Goal: Navigation & Orientation: Find specific page/section

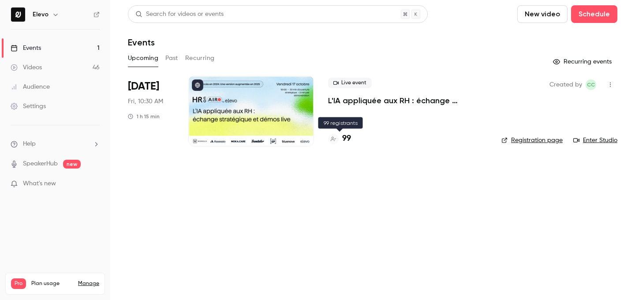
click at [344, 140] on h4 "99" at bounding box center [346, 139] width 9 height 12
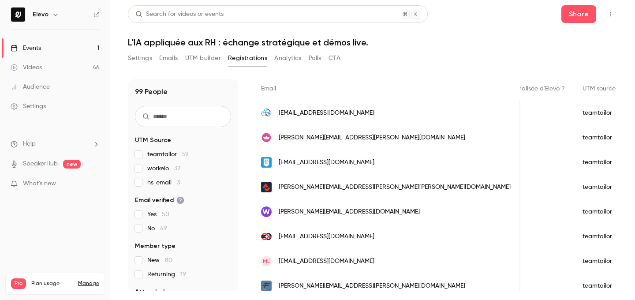
scroll to position [149, 0]
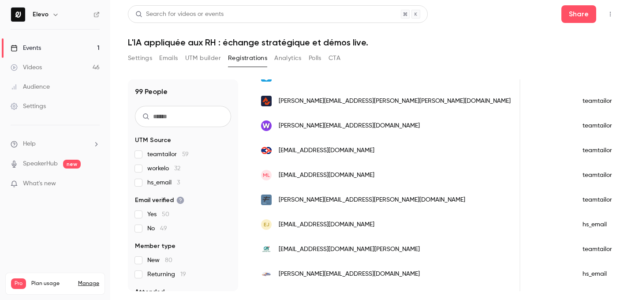
click at [92, 50] on link "Events 1" at bounding box center [55, 47] width 110 height 19
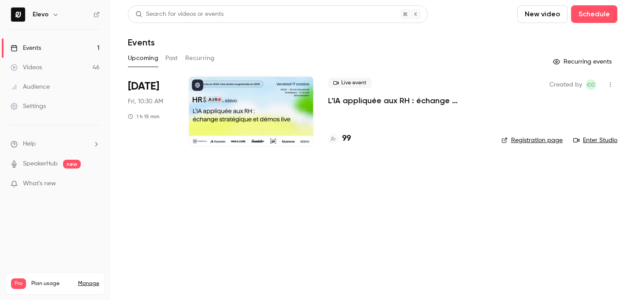
click at [378, 175] on main "Search for videos or events New video Schedule Events Upcoming Past Recurring R…" at bounding box center [372, 150] width 525 height 300
click at [342, 137] on h4 "99" at bounding box center [346, 139] width 9 height 12
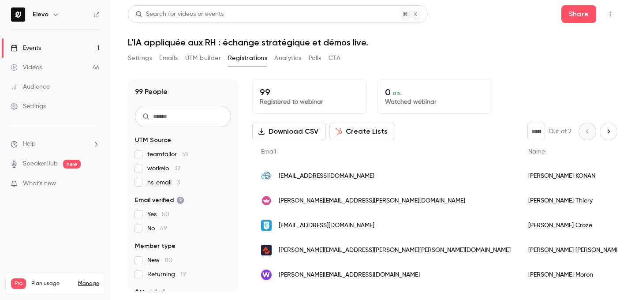
click at [86, 48] on link "Events 1" at bounding box center [55, 47] width 110 height 19
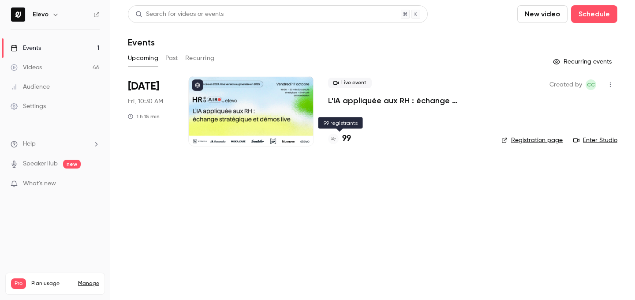
click at [349, 136] on h4 "99" at bounding box center [346, 139] width 9 height 12
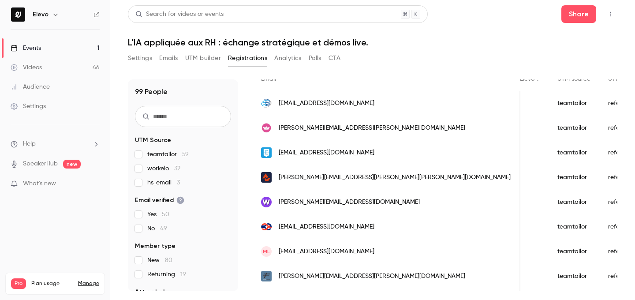
scroll to position [210, 0]
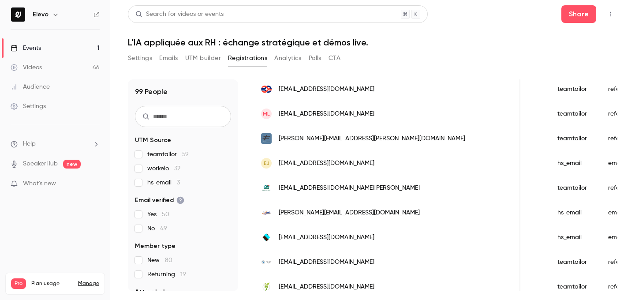
click at [91, 46] on link "Events 1" at bounding box center [55, 47] width 110 height 19
